Goal: Task Accomplishment & Management: Manage account settings

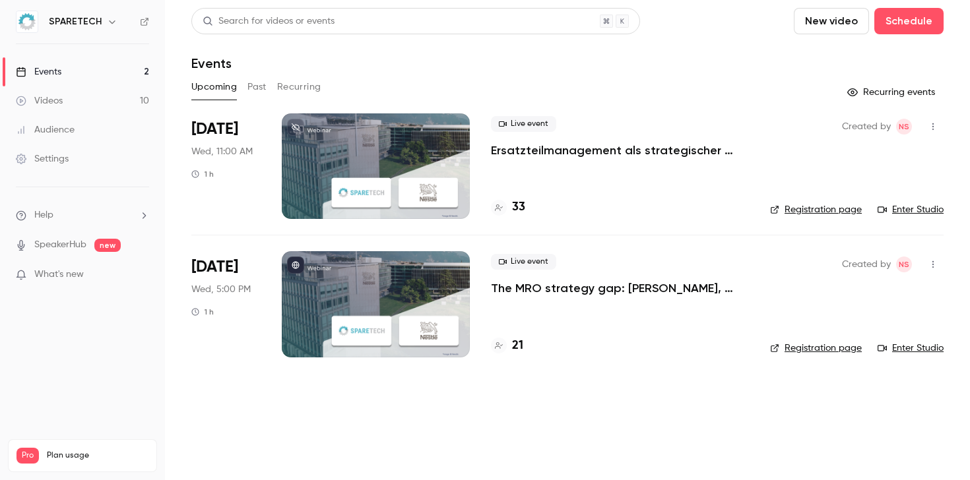
click at [326, 296] on div at bounding box center [376, 304] width 188 height 106
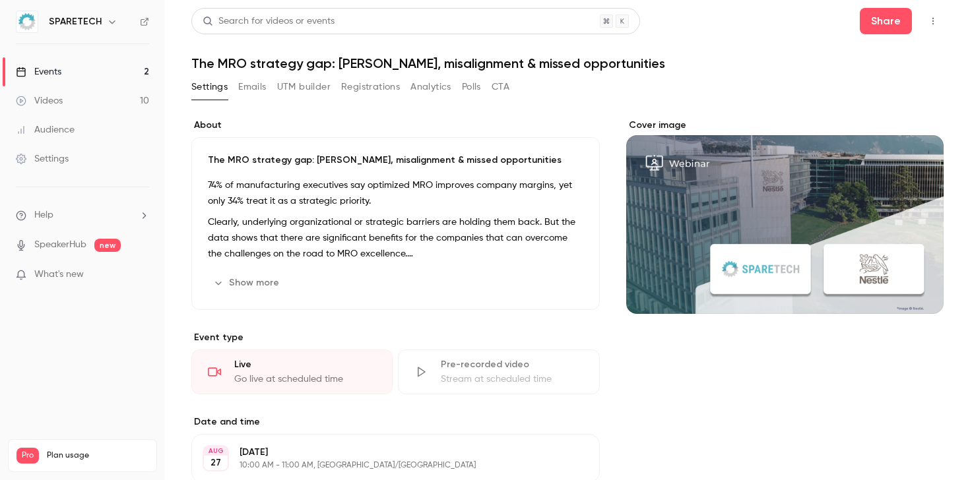
click at [356, 89] on button "Registrations" at bounding box center [370, 87] width 59 height 21
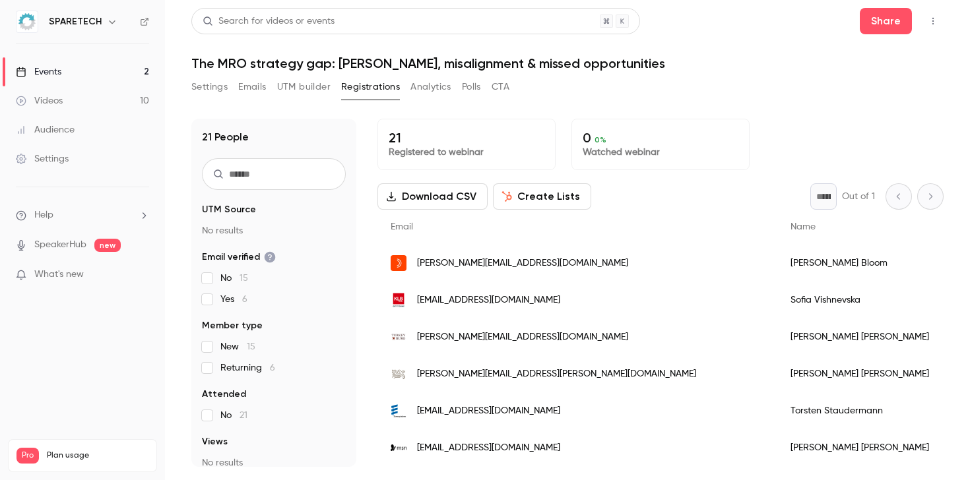
click at [210, 84] on button "Settings" at bounding box center [209, 87] width 36 height 21
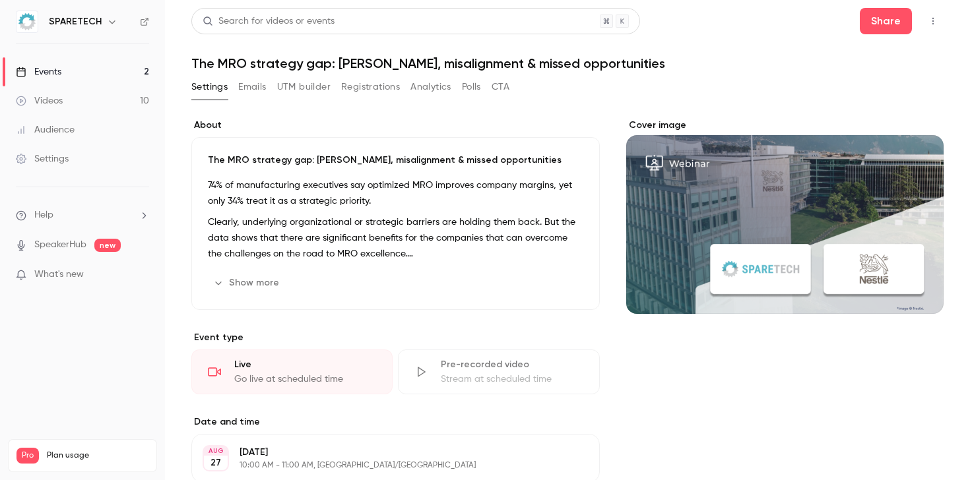
click at [479, 79] on button "Polls" at bounding box center [471, 87] width 19 height 21
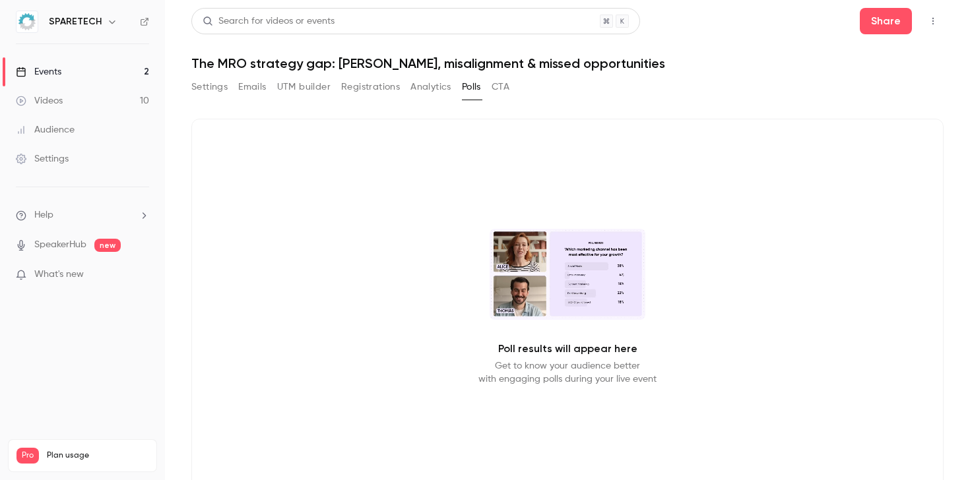
click at [505, 85] on button "CTA" at bounding box center [500, 87] width 18 height 21
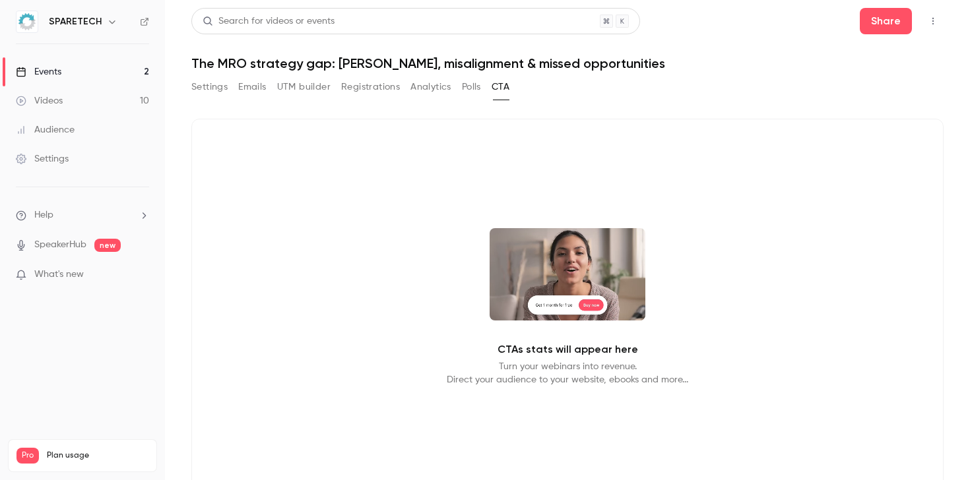
click at [367, 82] on button "Registrations" at bounding box center [370, 87] width 59 height 21
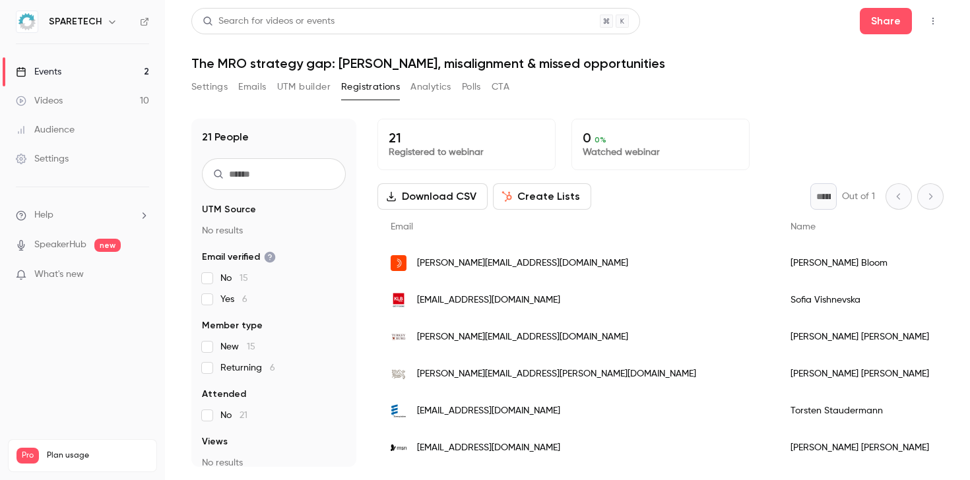
click at [287, 88] on button "UTM builder" at bounding box center [303, 87] width 53 height 21
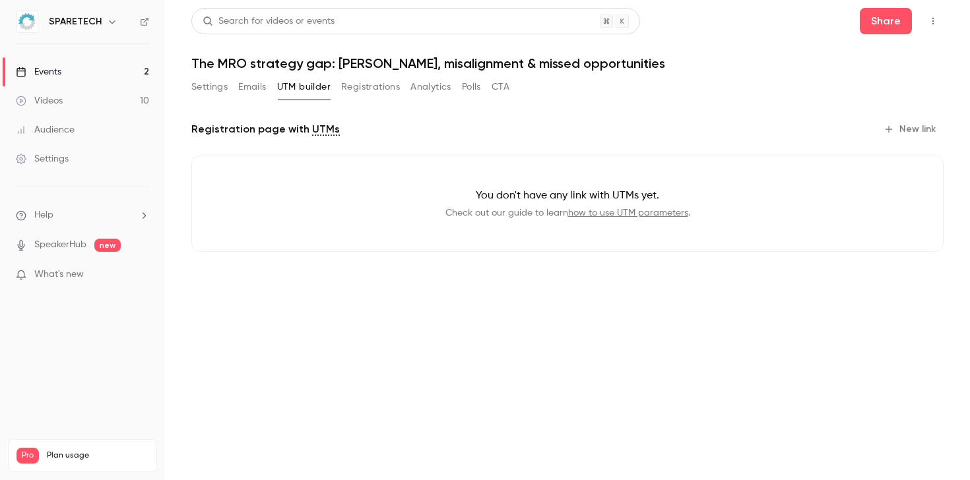
click at [213, 88] on button "Settings" at bounding box center [209, 87] width 36 height 21
